Goal: Information Seeking & Learning: Stay updated

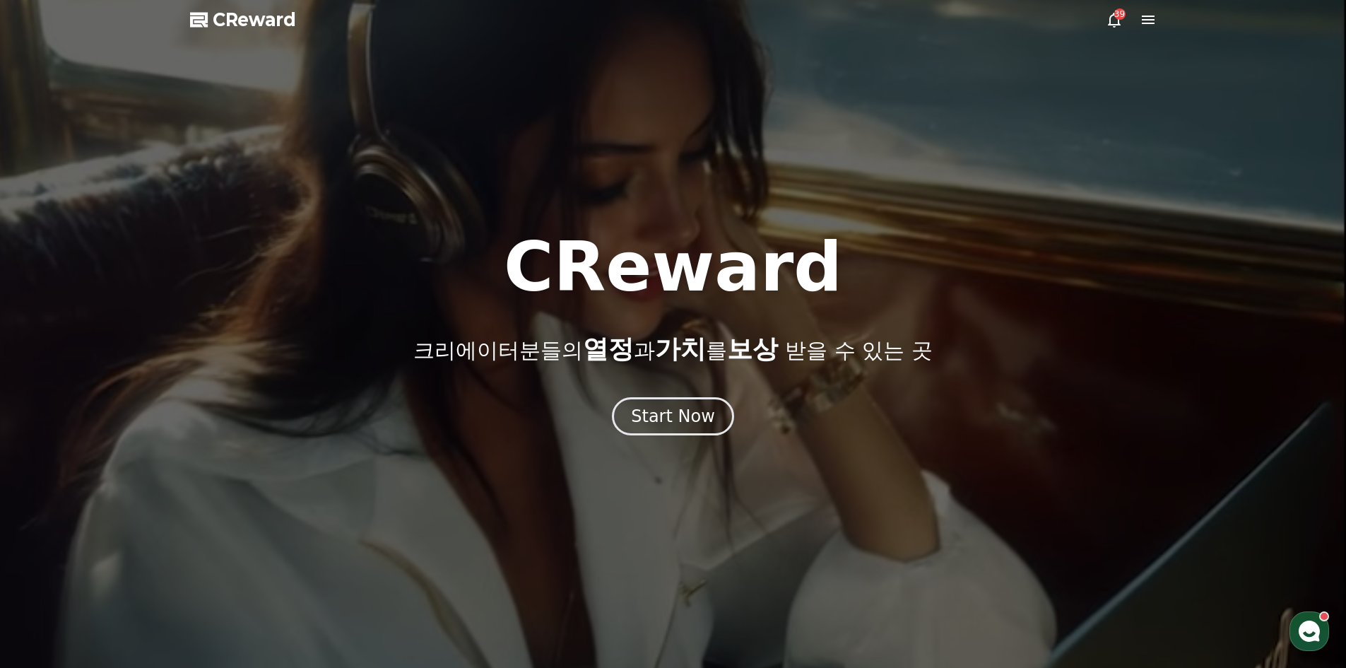
click at [661, 410] on div "Start Now" at bounding box center [673, 416] width 84 height 23
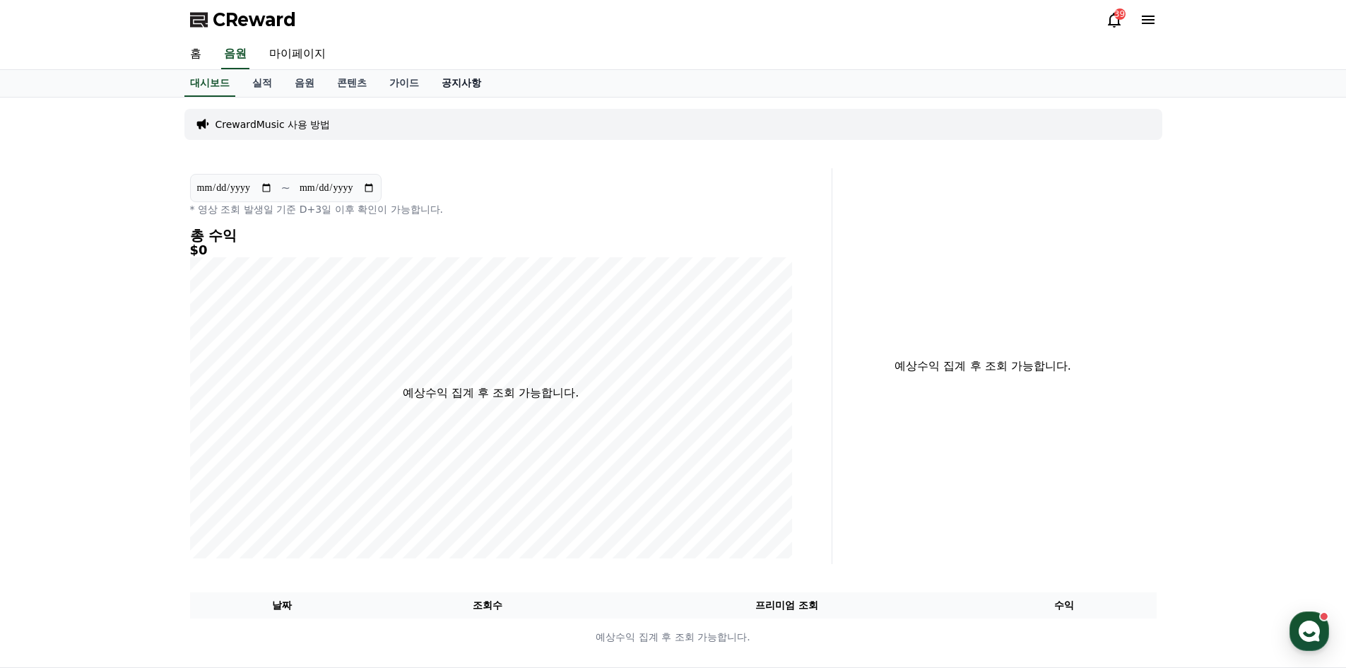
click at [467, 85] on link "공지사항" at bounding box center [461, 83] width 62 height 27
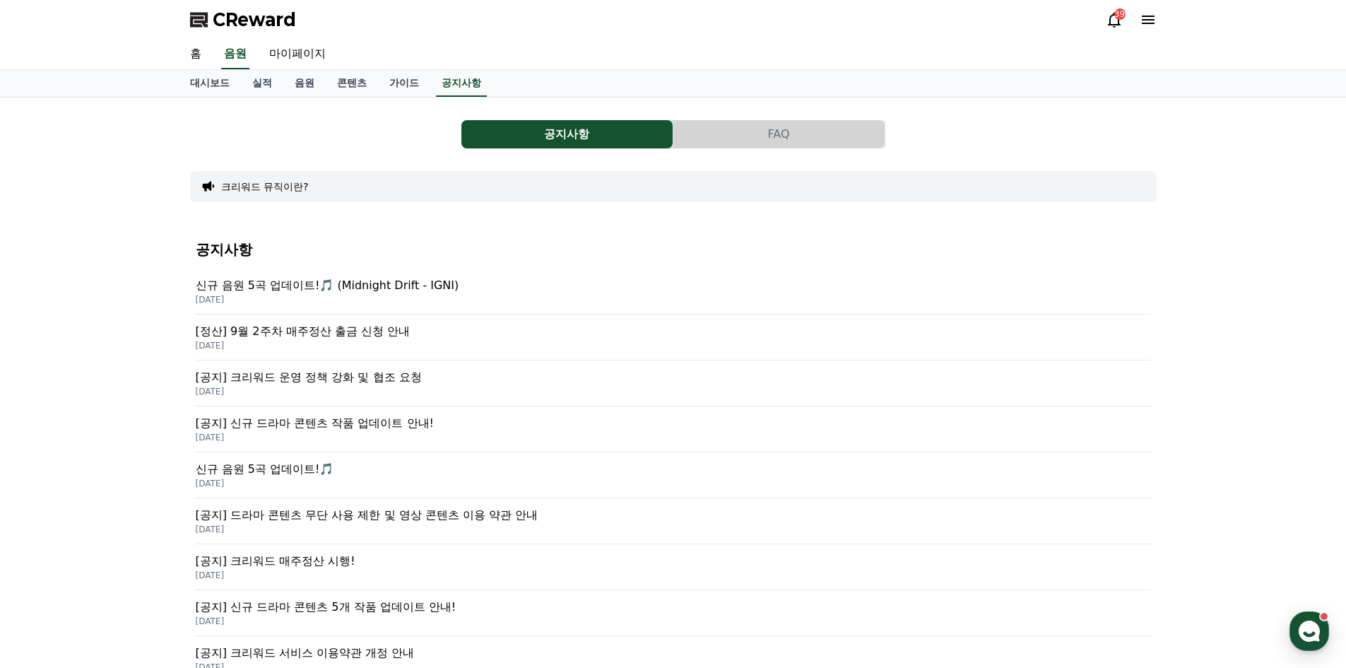
click at [367, 286] on p "신규 음원 5곡 업데이트!🎵 (Midnight Drift - IGNI)" at bounding box center [673, 285] width 955 height 17
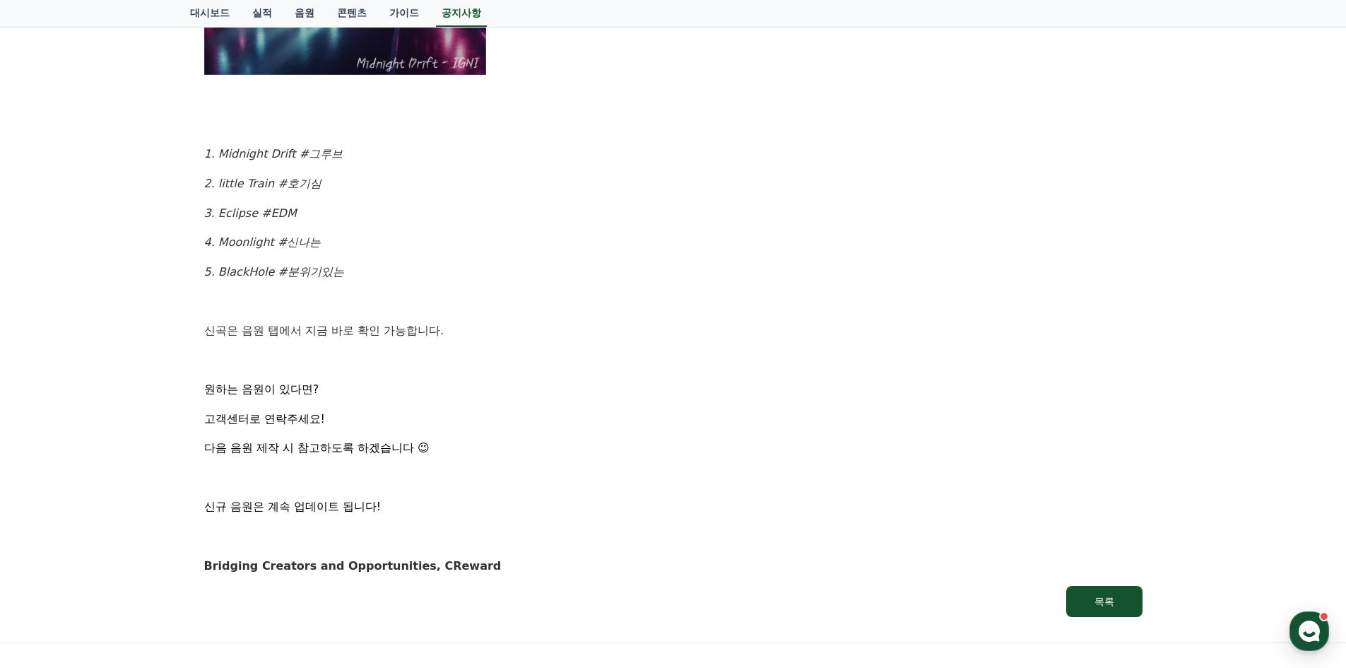
scroll to position [484, 0]
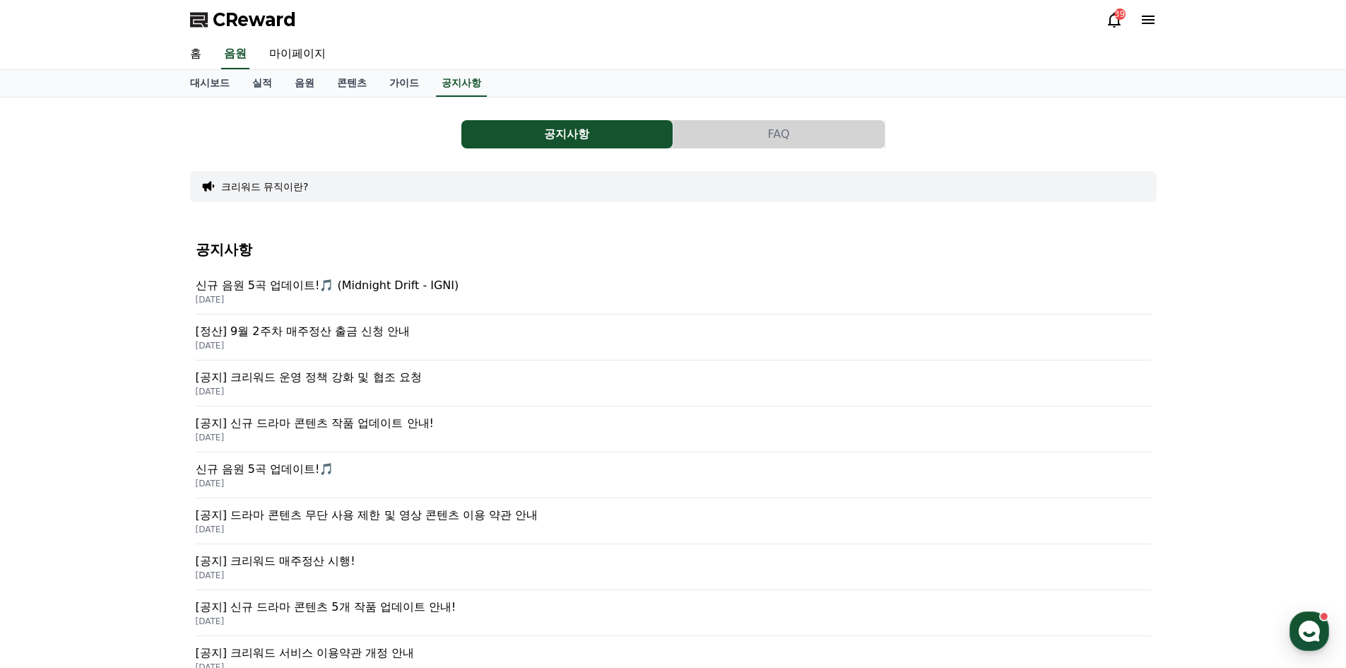
click at [372, 329] on p "[정산] 9월 2주차 매주정산 출금 신청 안내" at bounding box center [673, 331] width 955 height 17
